Goal: Register for event/course

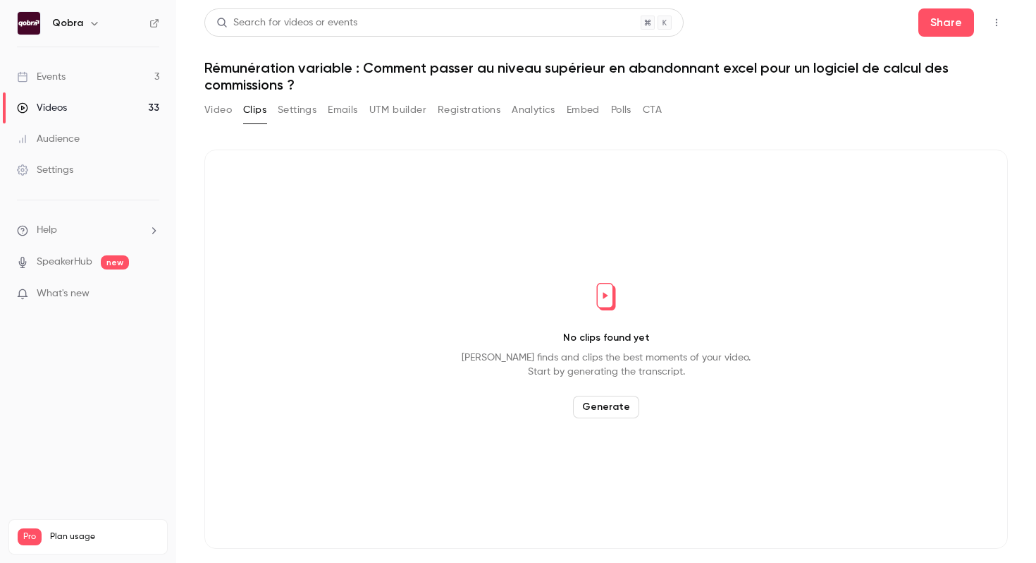
click at [133, 81] on link "Events 3" at bounding box center [88, 76] width 176 height 31
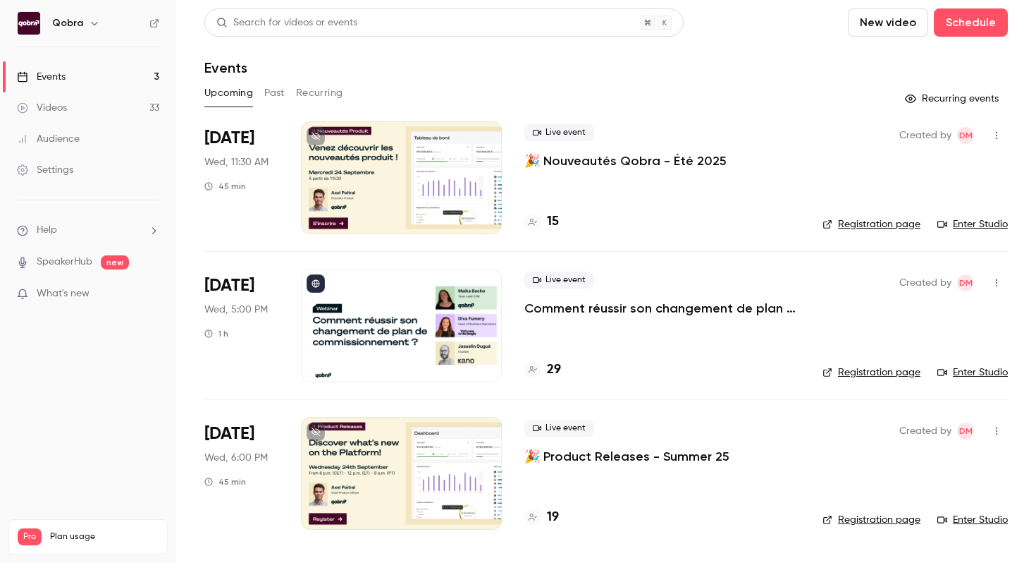
click at [559, 370] on h4 "29" at bounding box center [554, 369] width 14 height 19
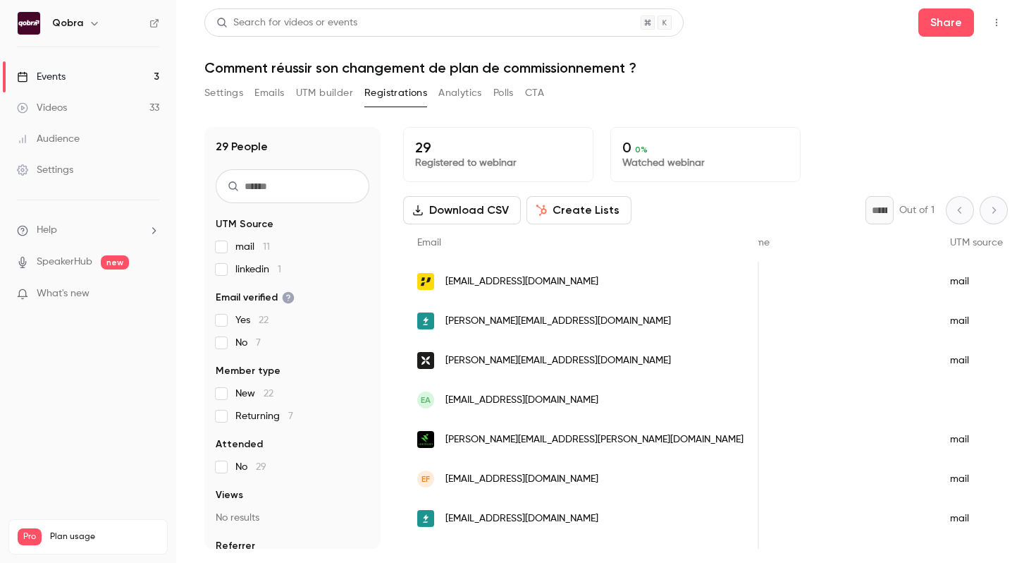
scroll to position [0, 617]
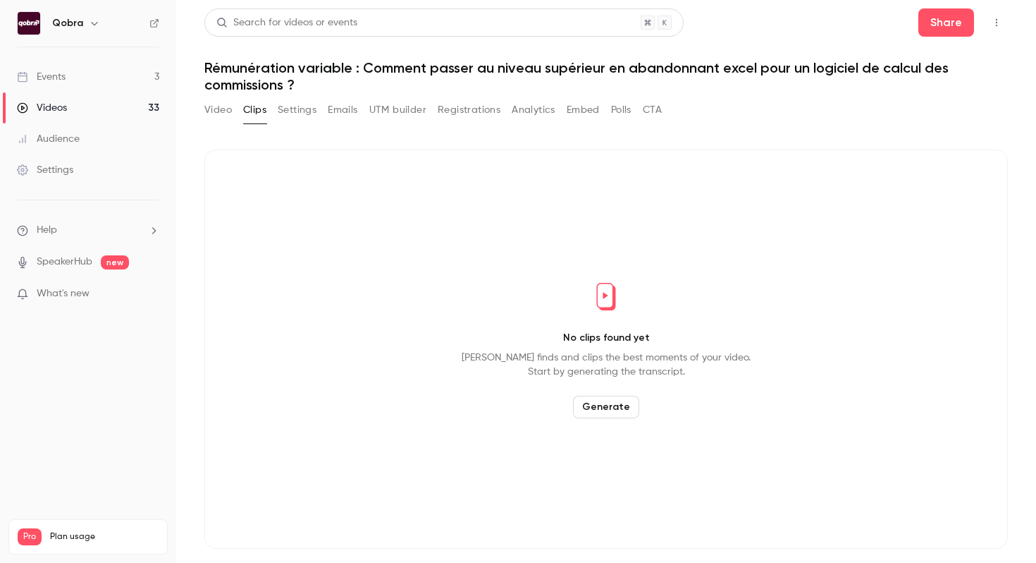
click at [146, 78] on link "Events 3" at bounding box center [88, 76] width 176 height 31
